Goal: Task Accomplishment & Management: Use online tool/utility

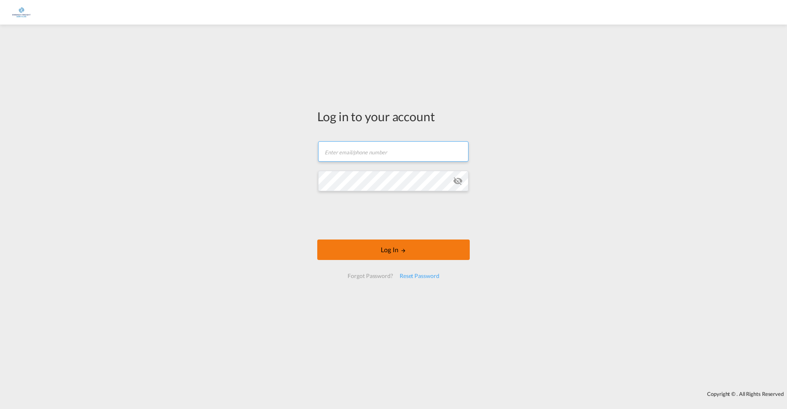
type input "[PERSON_NAME][EMAIL_ADDRESS][DOMAIN_NAME]"
click at [396, 247] on button "Log In" at bounding box center [393, 250] width 152 height 20
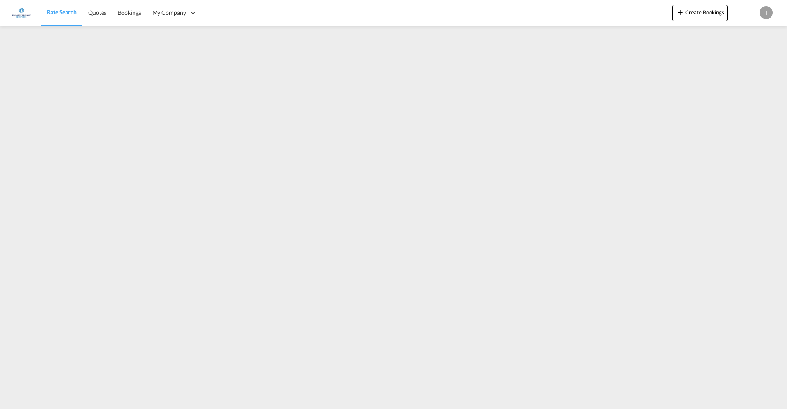
click at [767, 16] on div "I" at bounding box center [765, 12] width 13 height 13
click at [744, 59] on button "Logout" at bounding box center [756, 62] width 53 height 16
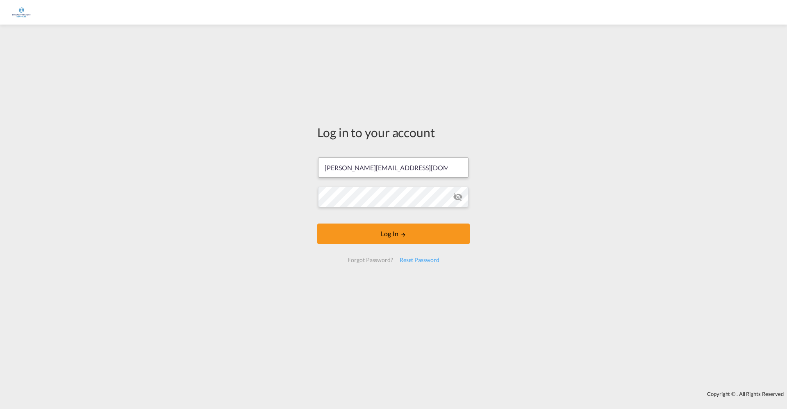
click at [352, 161] on input "[PERSON_NAME][EMAIL_ADDRESS][DOMAIN_NAME]" at bounding box center [393, 167] width 150 height 20
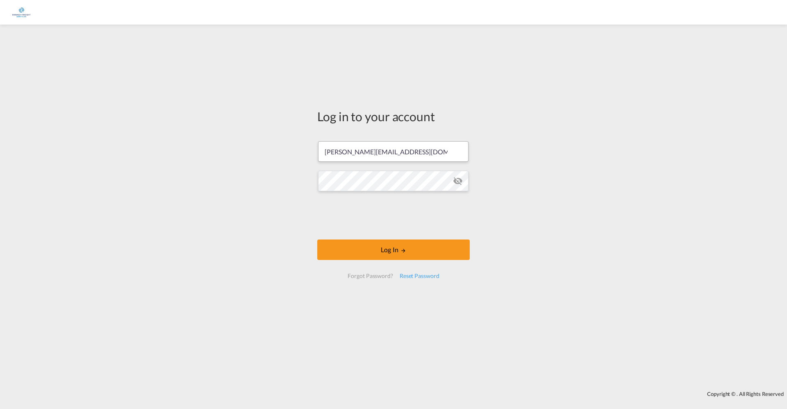
click at [347, 150] on input "[PERSON_NAME][EMAIL_ADDRESS][DOMAIN_NAME]" at bounding box center [393, 151] width 150 height 20
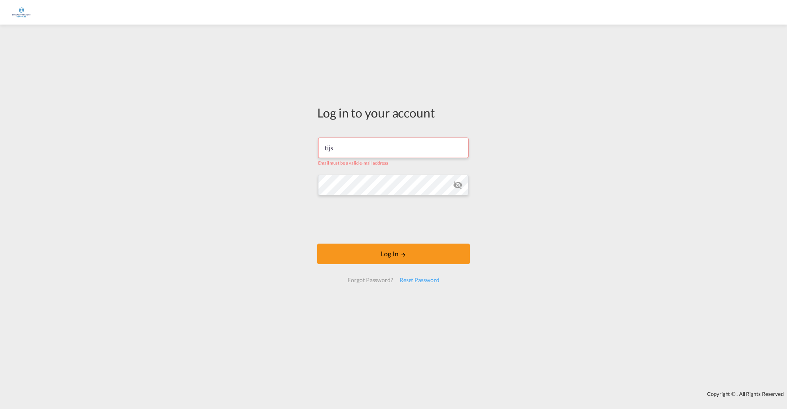
type input "[EMAIL_ADDRESS][DOMAIN_NAME]"
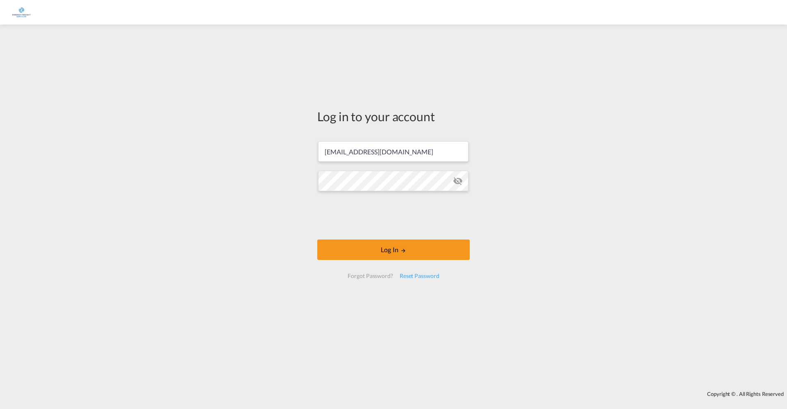
click at [458, 181] on md-icon "icon-eye-off" at bounding box center [458, 181] width 10 height 10
click at [365, 245] on button "Log In" at bounding box center [393, 250] width 152 height 20
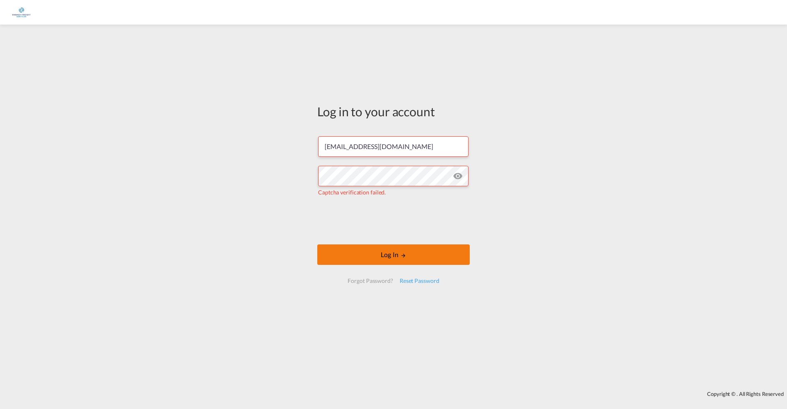
click at [379, 254] on button "Log In" at bounding box center [393, 255] width 152 height 20
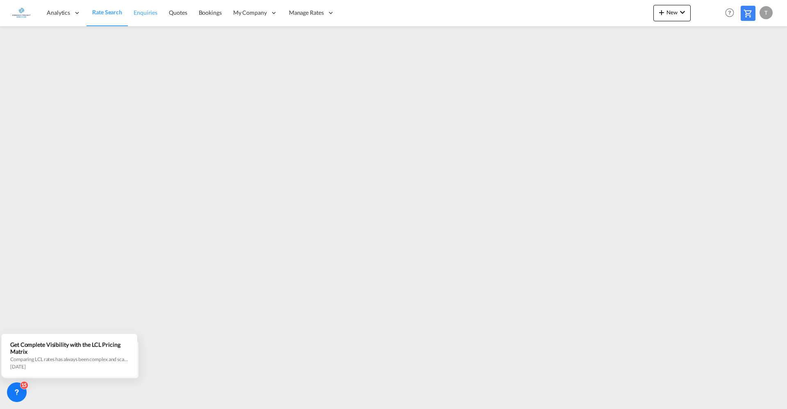
click at [143, 16] on span "Enquiries" at bounding box center [146, 12] width 24 height 7
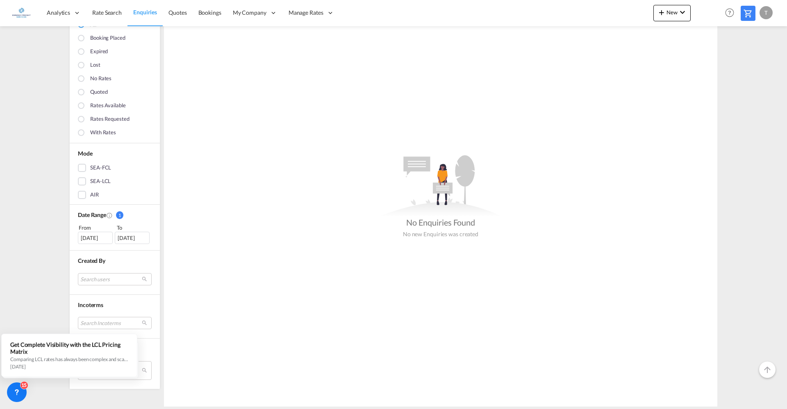
scroll to position [103, 0]
click at [101, 275] on md-select "Search users internal users internal_user [PERSON_NAME] [PERSON_NAME][EMAIL_ADD…" at bounding box center [115, 278] width 74 height 12
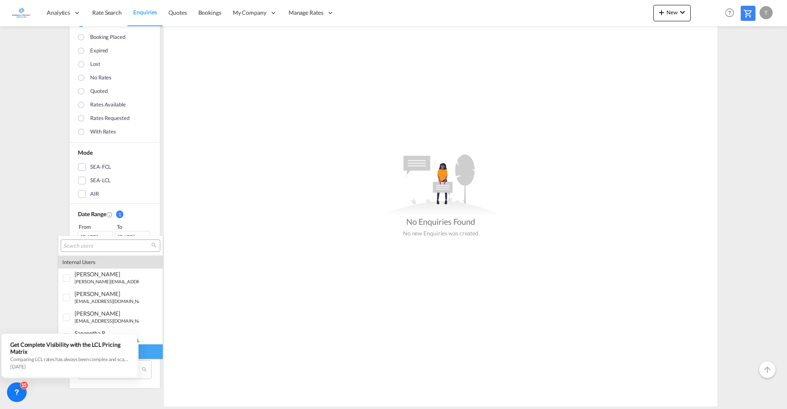
type md-option "[object Object]"
click at [105, 248] on input "search" at bounding box center [107, 246] width 88 height 7
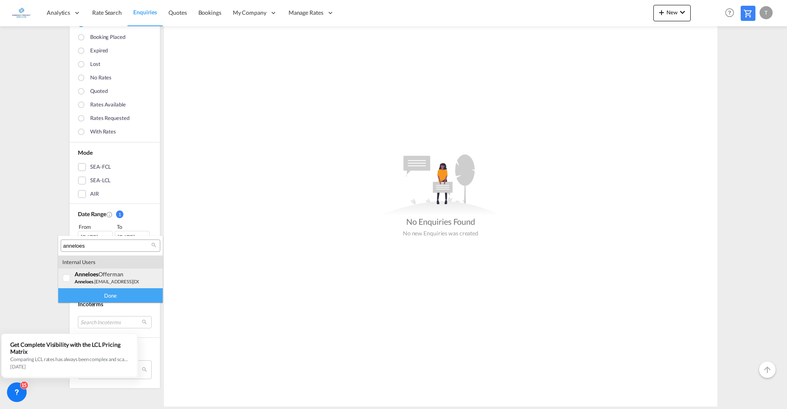
type input "anneloes"
click at [65, 281] on div at bounding box center [67, 279] width 8 height 8
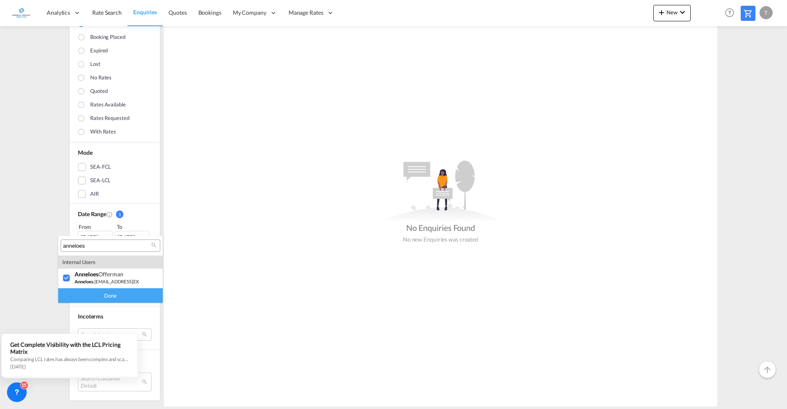
click at [98, 297] on div "Done" at bounding box center [110, 295] width 104 height 14
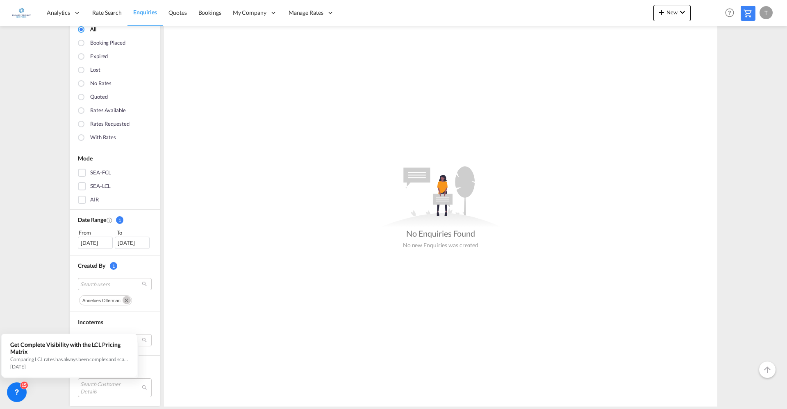
scroll to position [116, 0]
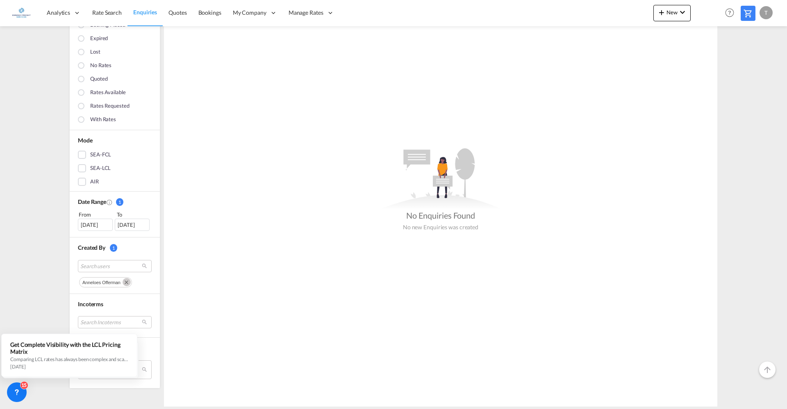
click at [275, 320] on div ".a{fill:#e6e6e6;}.b{fill:#cecece;}.c{fill:#2f2e41;}.d{fill:#a0616a;}.e{fill:url…" at bounding box center [440, 187] width 553 height 439
click at [98, 223] on div "[DATE]" at bounding box center [95, 225] width 35 height 12
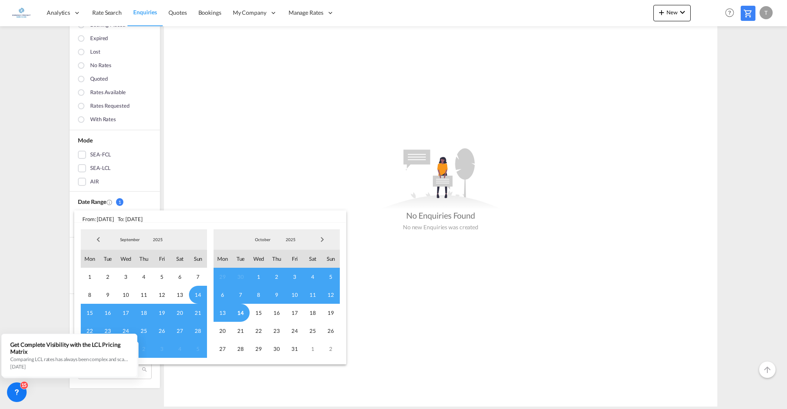
click at [196, 296] on span "14" at bounding box center [198, 295] width 18 height 18
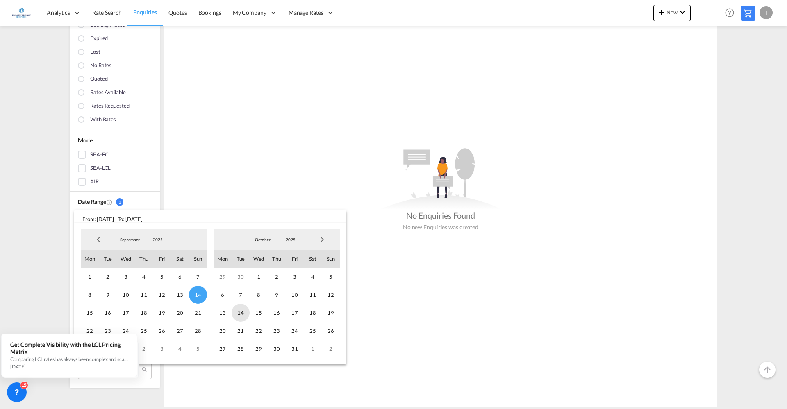
click at [244, 309] on span "14" at bounding box center [240, 313] width 18 height 18
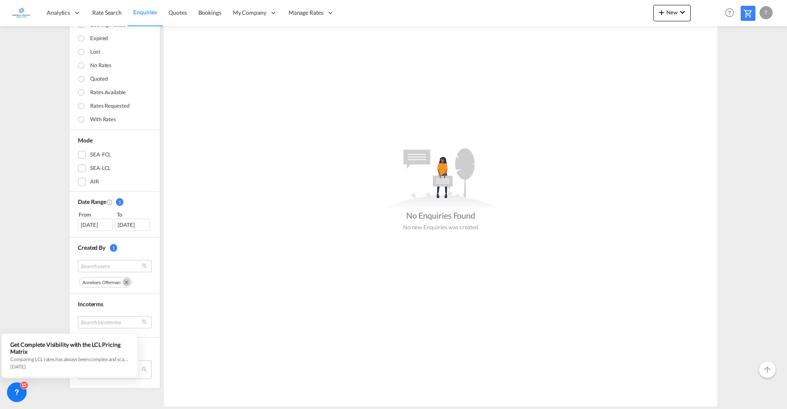
click at [123, 284] on md-icon "Remove" at bounding box center [127, 282] width 8 height 8
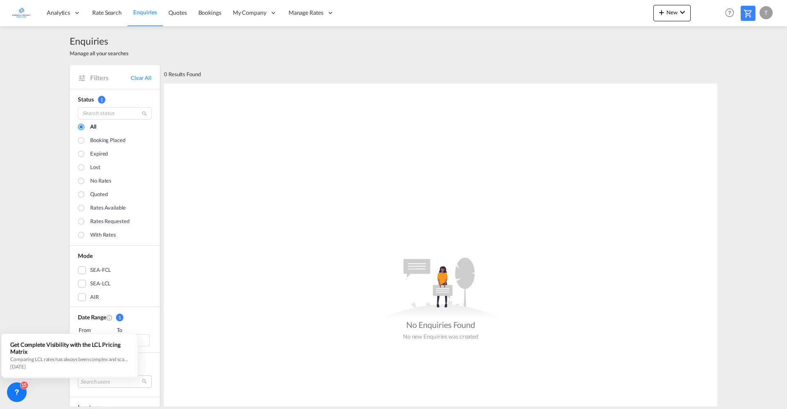
scroll to position [103, 0]
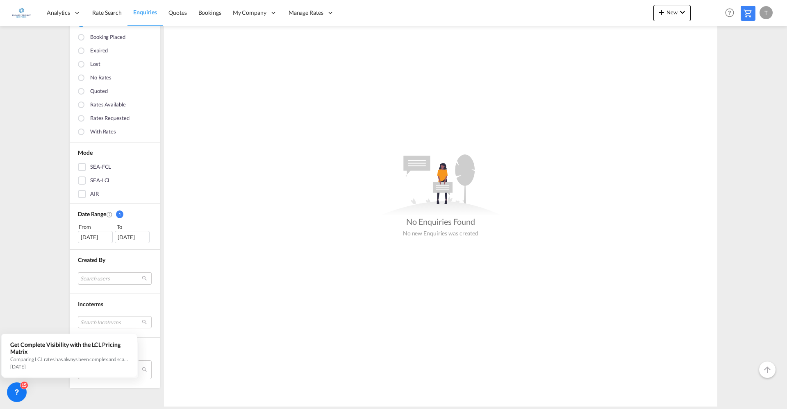
click at [115, 275] on md-select "Search users" at bounding box center [115, 278] width 74 height 12
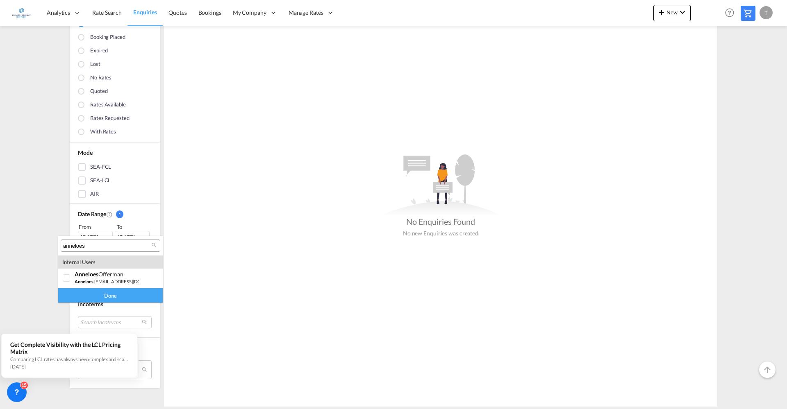
click at [236, 262] on md-backdrop at bounding box center [393, 204] width 787 height 409
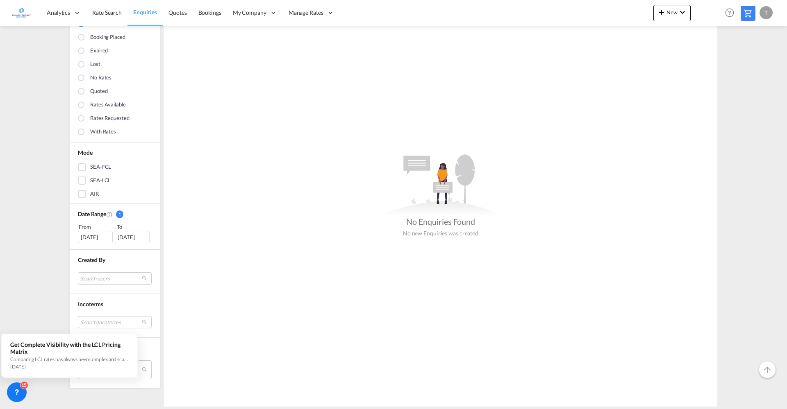
click at [256, 324] on div ".a{fill:#e6e6e6;}.b{fill:#cecece;}.c{fill:#2f2e41;}.d{fill:#a0616a;}.e{fill:url…" at bounding box center [440, 193] width 553 height 427
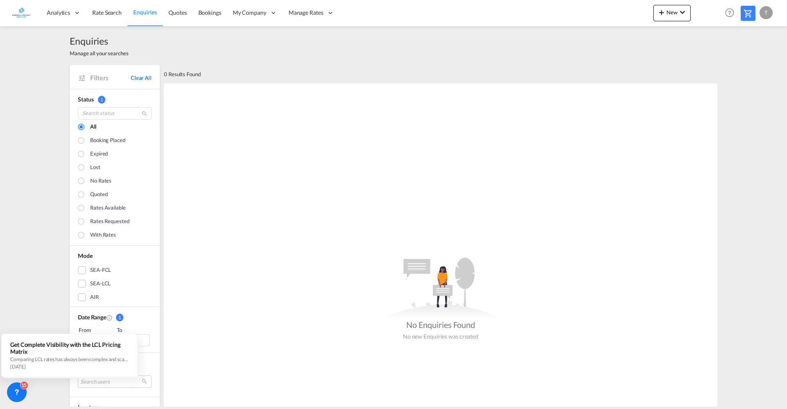
click at [131, 81] on link "Clear All" at bounding box center [141, 77] width 21 height 7
click at [96, 79] on span "Filters" at bounding box center [110, 77] width 41 height 9
click at [105, 18] on link "Rate Search" at bounding box center [106, 13] width 41 height 27
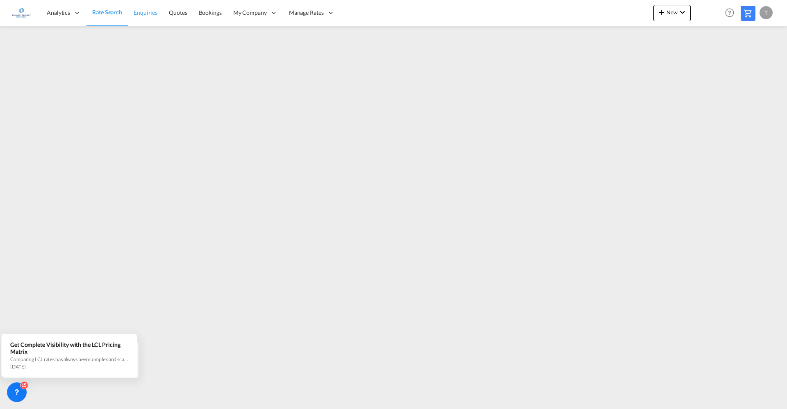
click at [157, 11] on link "Enquiries" at bounding box center [145, 13] width 35 height 27
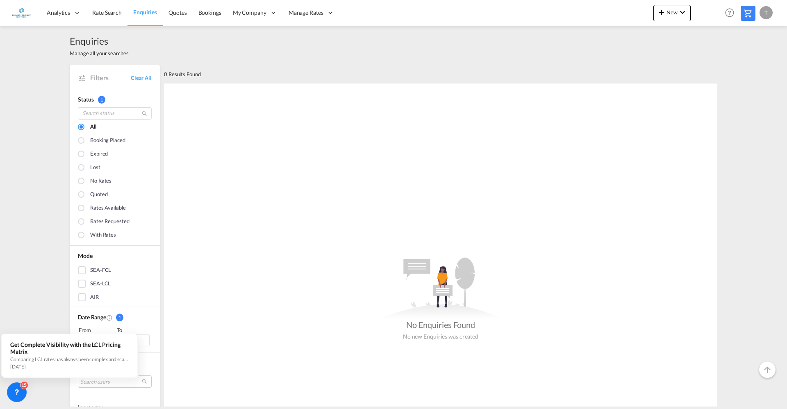
scroll to position [51, 0]
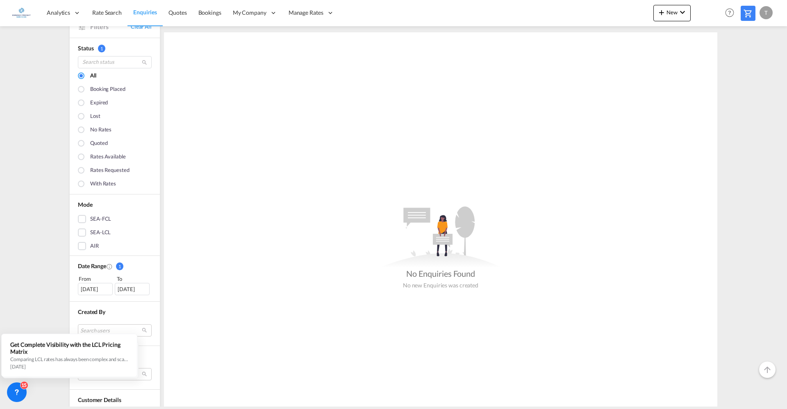
click at [91, 291] on div "[DATE]" at bounding box center [95, 289] width 35 height 12
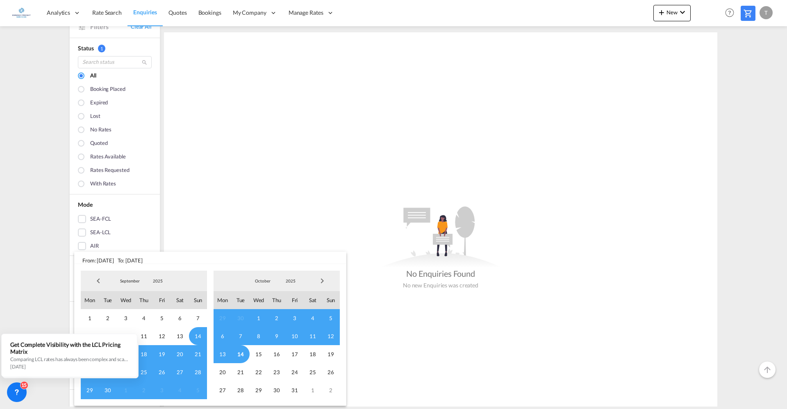
click at [258, 320] on span "1" at bounding box center [259, 318] width 18 height 18
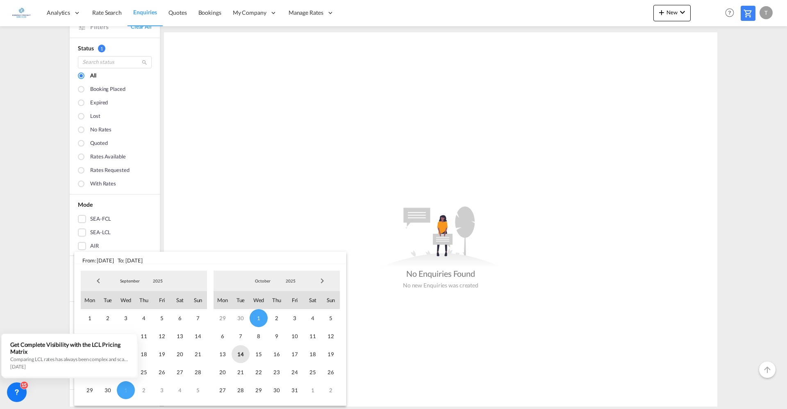
click at [240, 352] on span "14" at bounding box center [240, 354] width 18 height 18
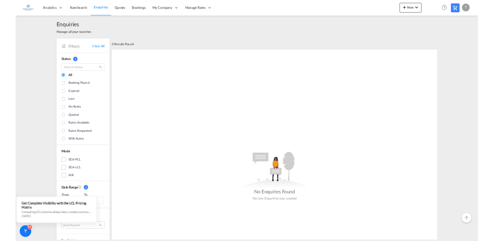
scroll to position [103, 0]
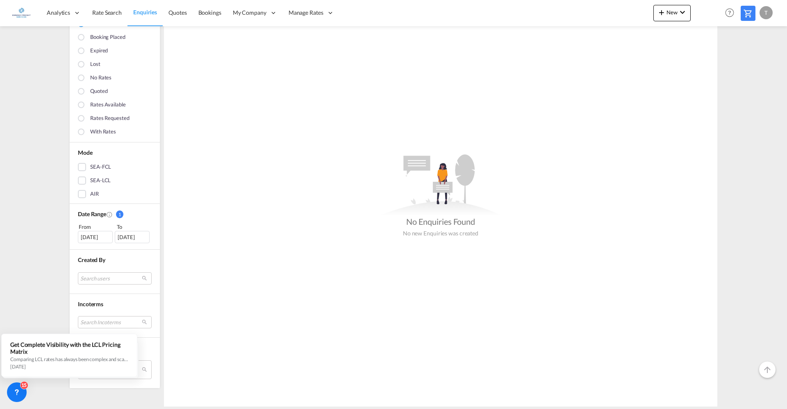
click at [767, 11] on div "T" at bounding box center [765, 12] width 13 height 13
click at [276, 13] on md-backdrop at bounding box center [393, 204] width 787 height 409
click at [249, 175] on link "Users" at bounding box center [268, 172] width 82 height 27
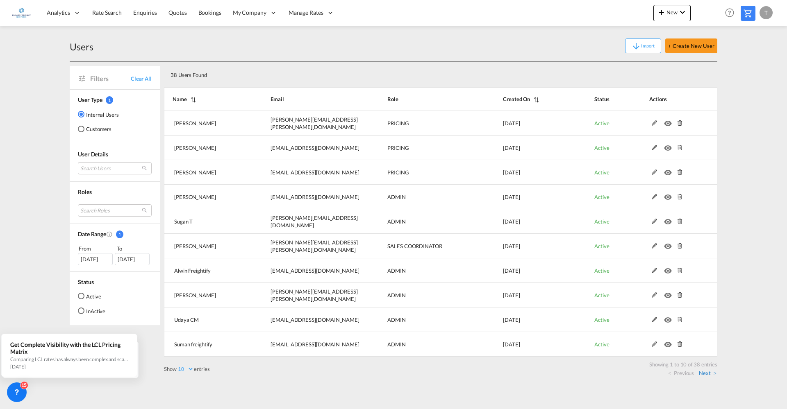
click at [711, 375] on link "Next" at bounding box center [708, 373] width 18 height 7
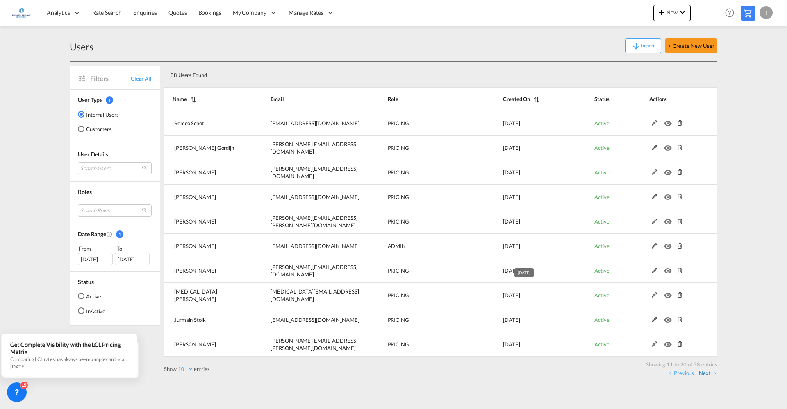
click at [704, 370] on link "Next" at bounding box center [708, 373] width 18 height 7
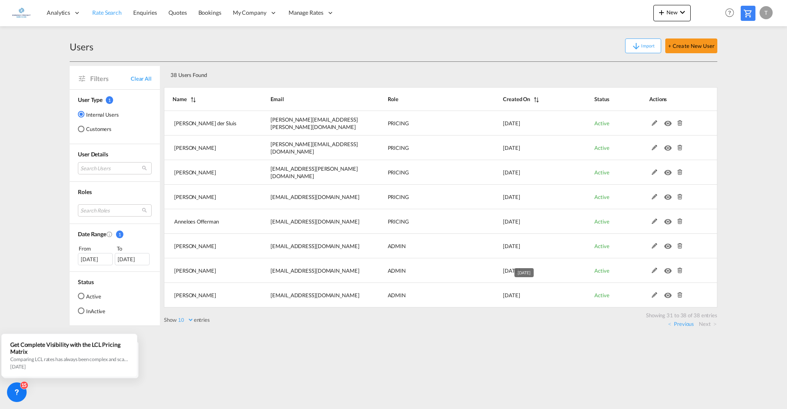
click at [118, 11] on span "Rate Search" at bounding box center [106, 12] width 29 height 7
